Goal: Information Seeking & Learning: Learn about a topic

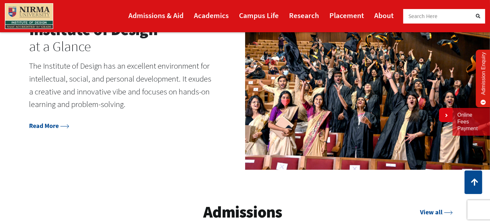
scroll to position [734, 0]
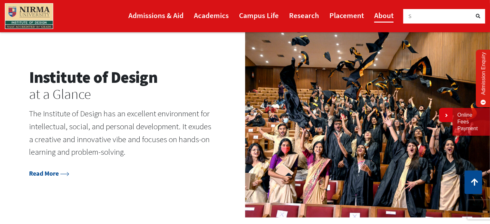
click at [380, 18] on link "About" at bounding box center [383, 15] width 19 height 15
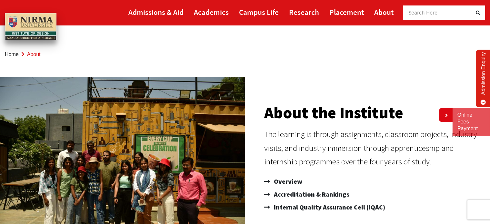
drag, startPoint x: 125, startPoint y: 210, endPoint x: 354, endPoint y: 151, distance: 236.1
click at [354, 151] on div "About the Institute The learning is through assignments, classroom projects, in…" at bounding box center [244, 159] width 483 height 164
click at [163, 13] on link "Admissions & Aid" at bounding box center [155, 12] width 55 height 15
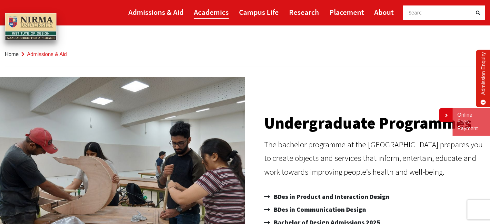
click at [217, 13] on link "Academics" at bounding box center [211, 12] width 35 height 15
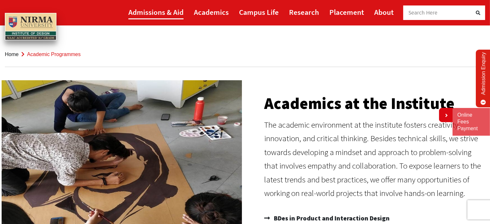
click at [168, 16] on link "Admissions & Aid" at bounding box center [155, 12] width 55 height 15
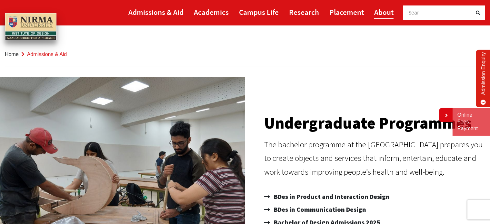
click at [384, 9] on link "About" at bounding box center [383, 12] width 19 height 15
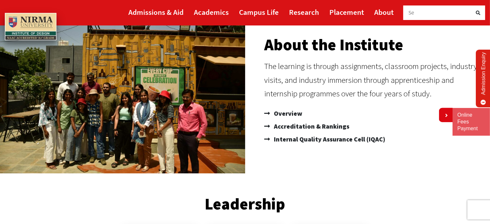
scroll to position [68, 0]
click at [284, 111] on span "Overview" at bounding box center [287, 113] width 30 height 13
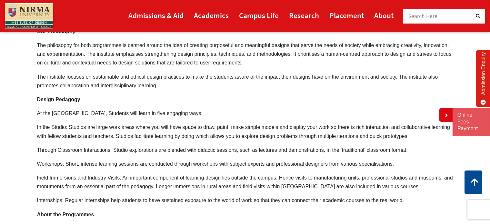
scroll to position [273, 0]
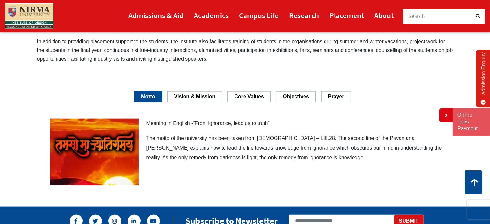
click at [134, 155] on img at bounding box center [94, 152] width 89 height 67
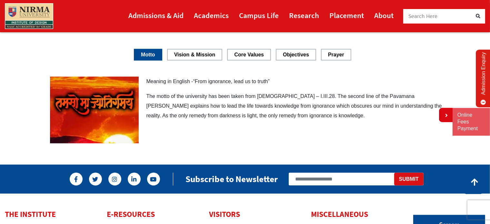
scroll to position [807, 0]
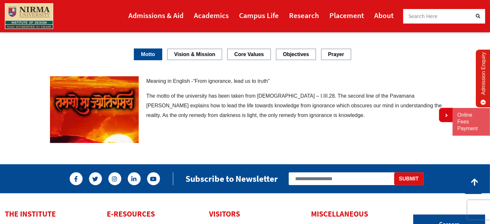
click at [151, 56] on link "Motto" at bounding box center [148, 54] width 28 height 11
click at [187, 57] on link "Vision & Mission" at bounding box center [194, 54] width 55 height 11
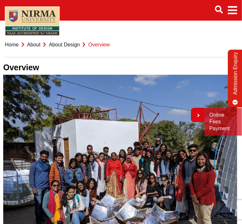
click at [66, 47] on link "About Design" at bounding box center [64, 44] width 31 height 5
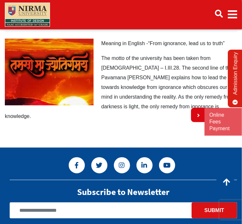
scroll to position [1231, 0]
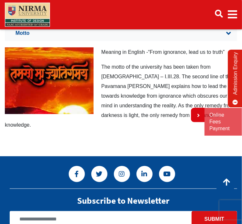
click at [0, 0] on link "Vision & Mission" at bounding box center [0, 0] width 0 height 0
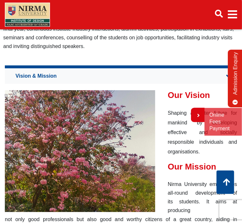
scroll to position [1189, 0]
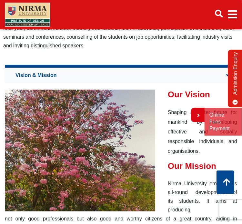
click at [105, 77] on div "Motto Vision & Mission Core Values Objectives Prayer" at bounding box center [121, 74] width 232 height 18
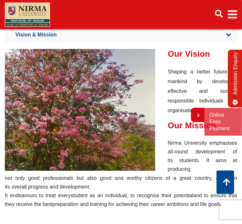
scroll to position [1230, 0]
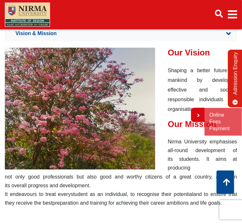
click at [121, 47] on div "Motto Vision & Mission Core Values Objectives Prayer" at bounding box center [121, 35] width 242 height 24
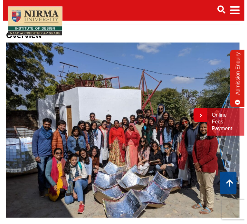
scroll to position [0, 0]
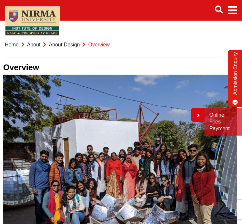
click at [220, 6] on icon "Main navigation" at bounding box center [219, 9] width 8 height 8
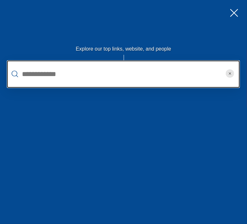
click at [51, 87] on input "text" at bounding box center [123, 74] width 233 height 27
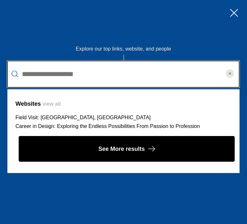
click at [100, 80] on input "**********" at bounding box center [123, 74] width 233 height 27
type input "**********"
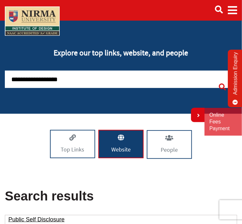
click at [230, 11] on span "Main navigation" at bounding box center [232, 10] width 9 height 18
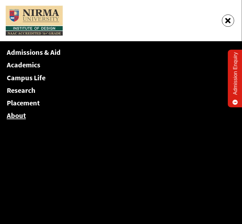
click at [17, 112] on link "About" at bounding box center [16, 115] width 19 height 9
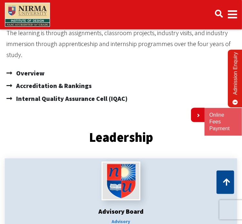
scroll to position [222, 0]
click at [34, 80] on span "Overview" at bounding box center [30, 73] width 30 height 13
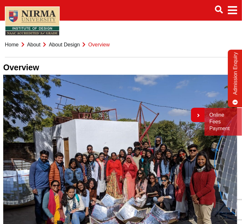
click at [31, 49] on li "About" at bounding box center [30, 44] width 22 height 9
click at [33, 47] on link "About" at bounding box center [34, 44] width 14 height 5
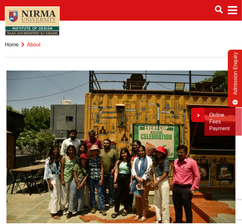
click at [234, 15] on span "Main navigation" at bounding box center [232, 10] width 9 height 18
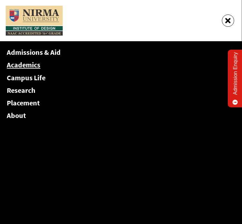
click at [32, 67] on link "Academics" at bounding box center [24, 64] width 34 height 9
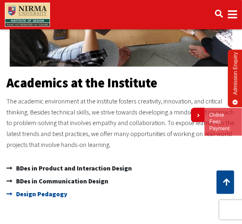
scroll to position [177, 0]
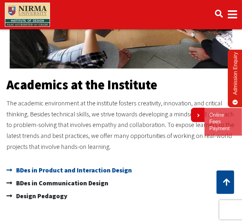
click at [45, 177] on span "BDes in Product and Interaction Design" at bounding box center [73, 170] width 117 height 13
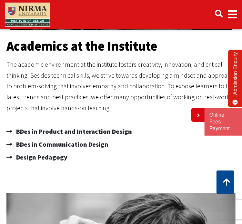
scroll to position [215, 0]
click at [73, 151] on span "BDes in Communication Design" at bounding box center [62, 144] width 94 height 13
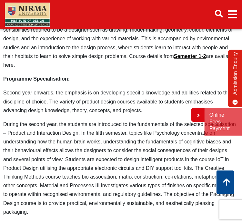
scroll to position [258, 0]
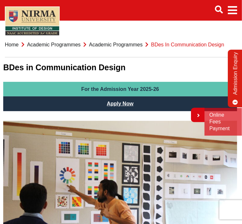
click at [173, 47] on span "BDes in Communication Design" at bounding box center [187, 44] width 73 height 5
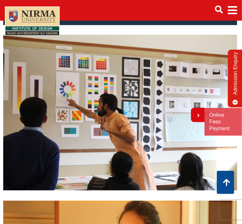
scroll to position [81, 0]
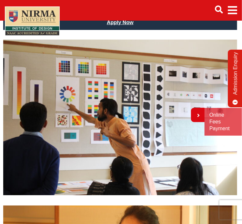
click at [230, 9] on span "Main navigation" at bounding box center [232, 10] width 9 height 18
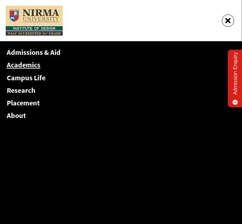
click at [37, 63] on link "Academics" at bounding box center [24, 64] width 34 height 9
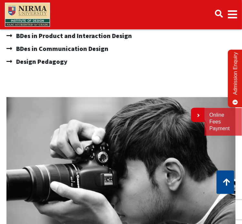
scroll to position [311, 0]
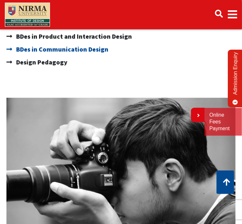
click at [37, 56] on span "BDes in Communication Design" at bounding box center [62, 49] width 94 height 13
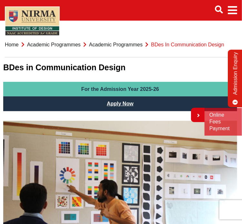
click at [66, 47] on link "Academic Programmes" at bounding box center [53, 44] width 53 height 5
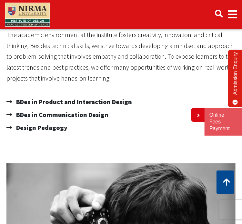
scroll to position [246, 0]
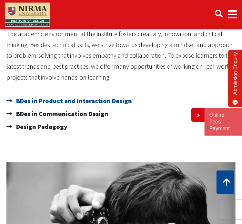
click at [94, 108] on span "BDes in Product and Interaction Design" at bounding box center [73, 101] width 117 height 13
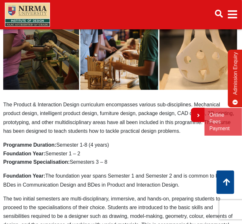
scroll to position [141, 0]
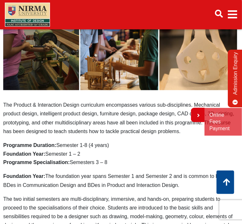
click at [218, 9] on ul "Main navigation" at bounding box center [223, 14] width 27 height 18
click at [218, 15] on icon "Main navigation" at bounding box center [219, 14] width 8 height 8
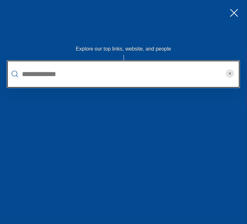
click at [92, 70] on input "text" at bounding box center [123, 74] width 233 height 27
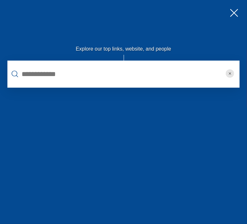
click at [229, 70] on circle "reset" at bounding box center [230, 73] width 8 height 8
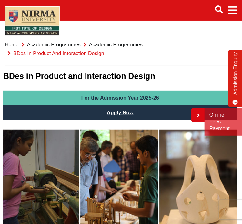
scroll to position [4, 0]
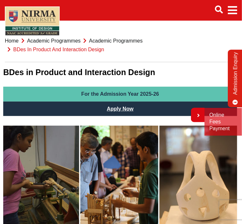
click at [17, 44] on link "Home" at bounding box center [12, 40] width 14 height 5
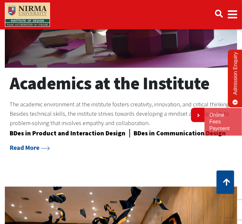
scroll to position [434, 0]
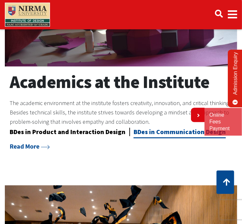
click at [153, 130] on link "BDes in Communication Design" at bounding box center [179, 133] width 92 height 11
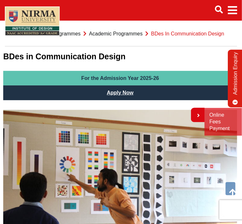
scroll to position [6, 0]
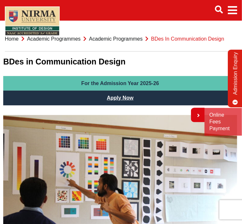
click at [13, 43] on li "Home" at bounding box center [12, 38] width 14 height 9
click at [13, 42] on link "Home" at bounding box center [12, 38] width 14 height 5
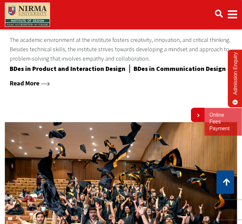
scroll to position [496, 0]
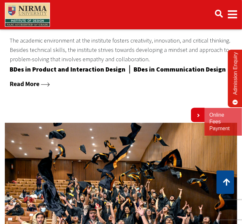
click at [44, 84] on icon at bounding box center [45, 85] width 9 height 4
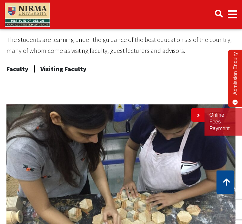
scroll to position [574, 0]
